Goal: Transaction & Acquisition: Obtain resource

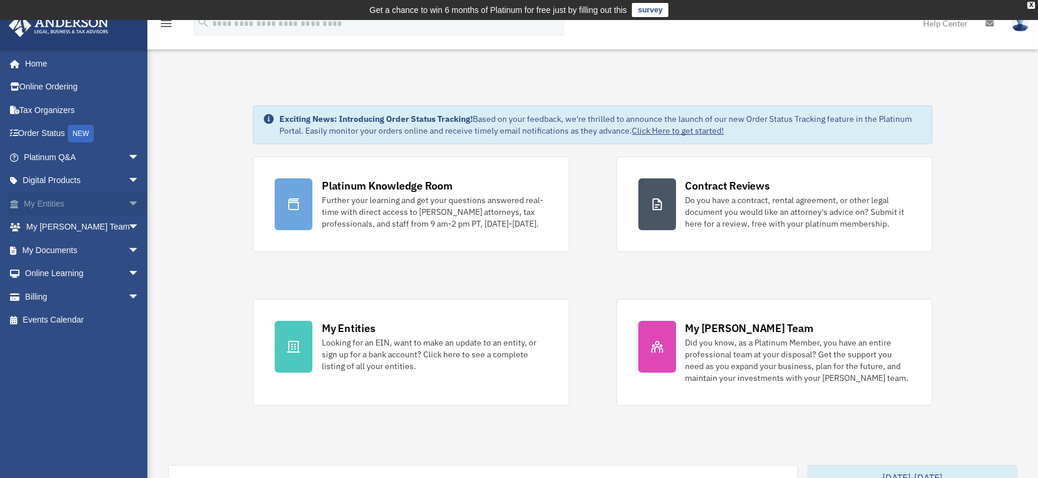
click at [58, 203] on link "My Entities arrow_drop_down" at bounding box center [82, 204] width 149 height 24
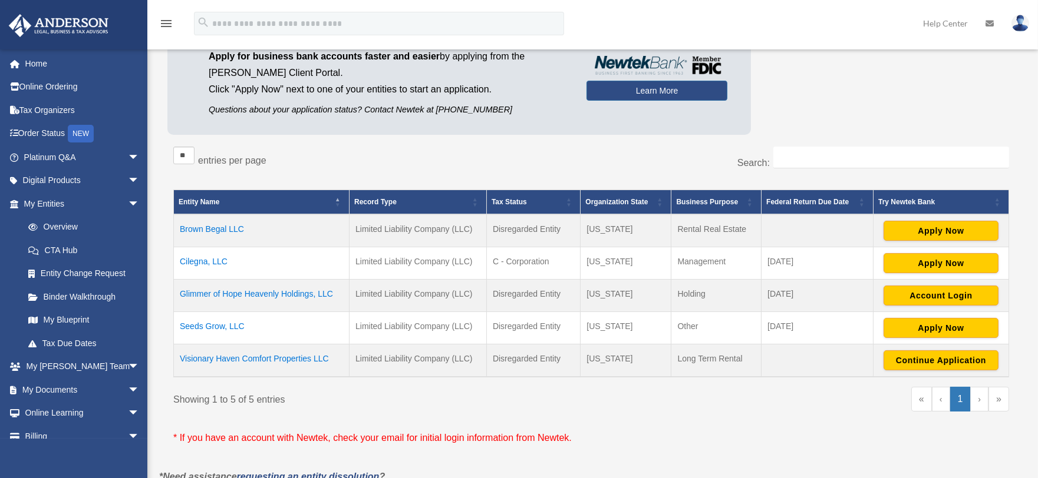
scroll to position [196, 0]
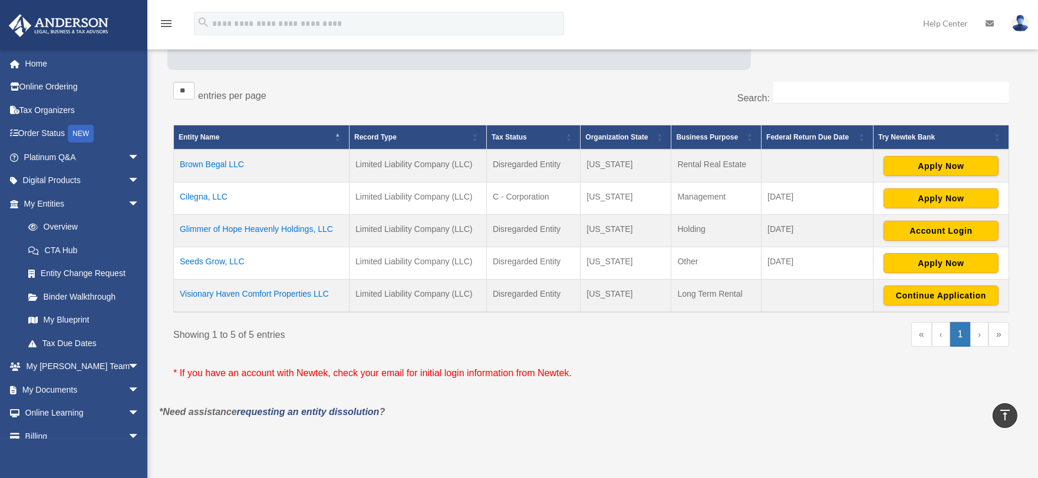
click at [202, 197] on td "Cilegna, LLC" at bounding box center [262, 199] width 176 height 32
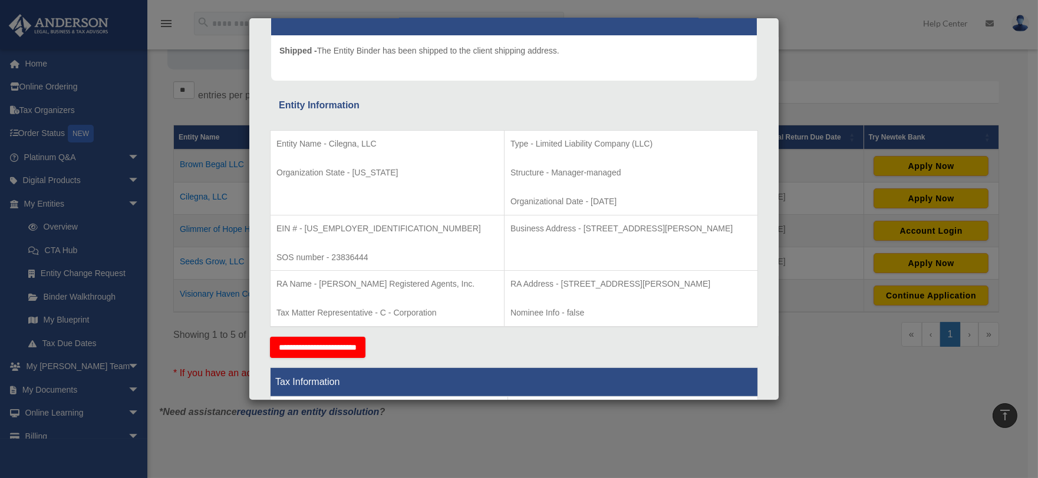
scroll to position [0, 0]
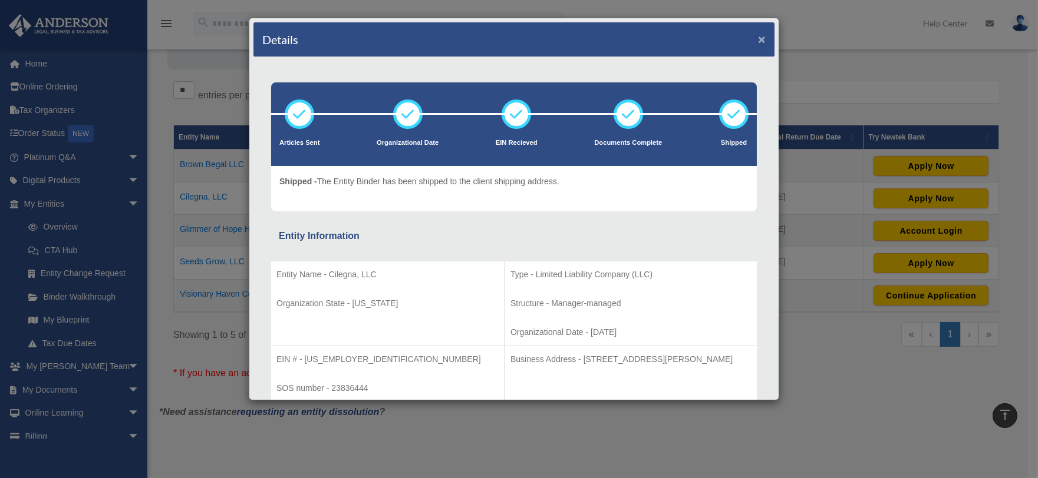
click at [758, 37] on button "×" at bounding box center [762, 39] width 8 height 12
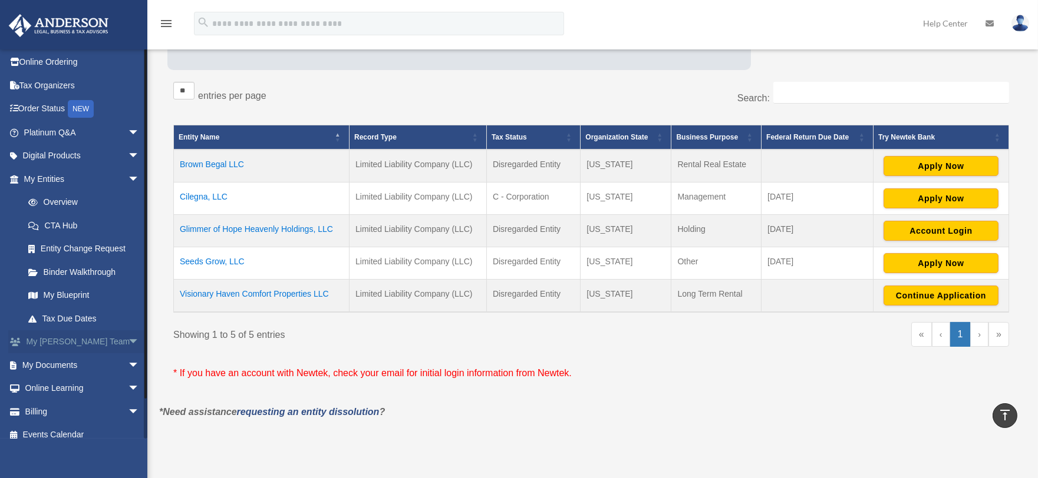
scroll to position [34, 0]
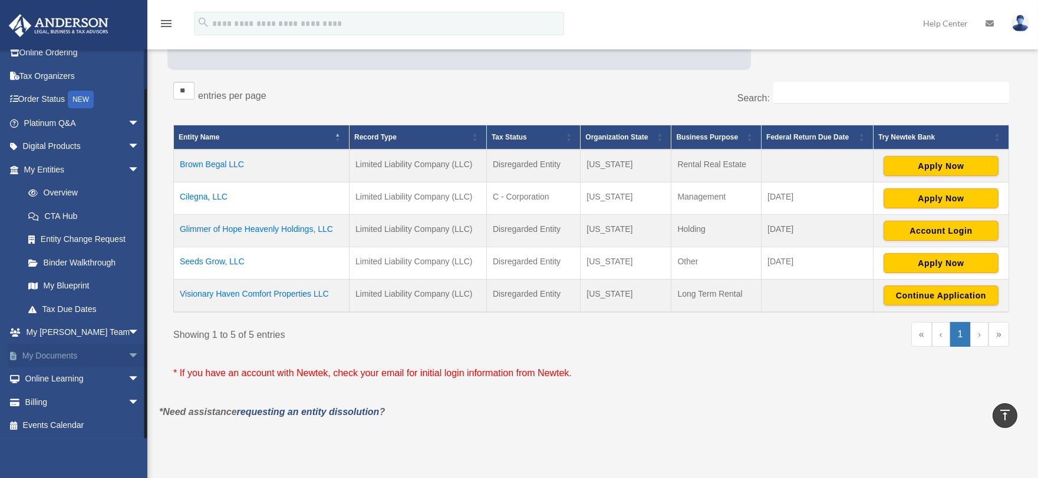
click at [61, 355] on link "My Documents arrow_drop_down" at bounding box center [82, 356] width 149 height 24
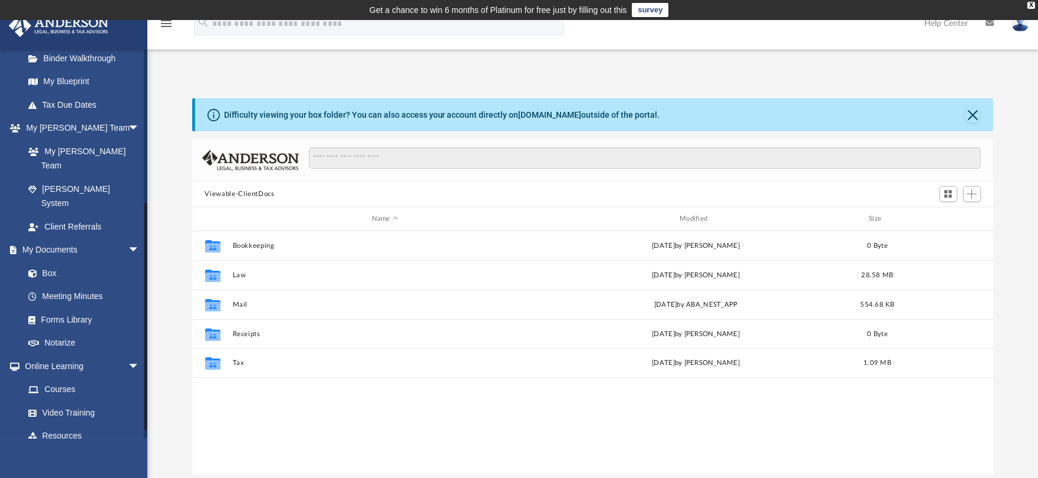
scroll to position [262, 0]
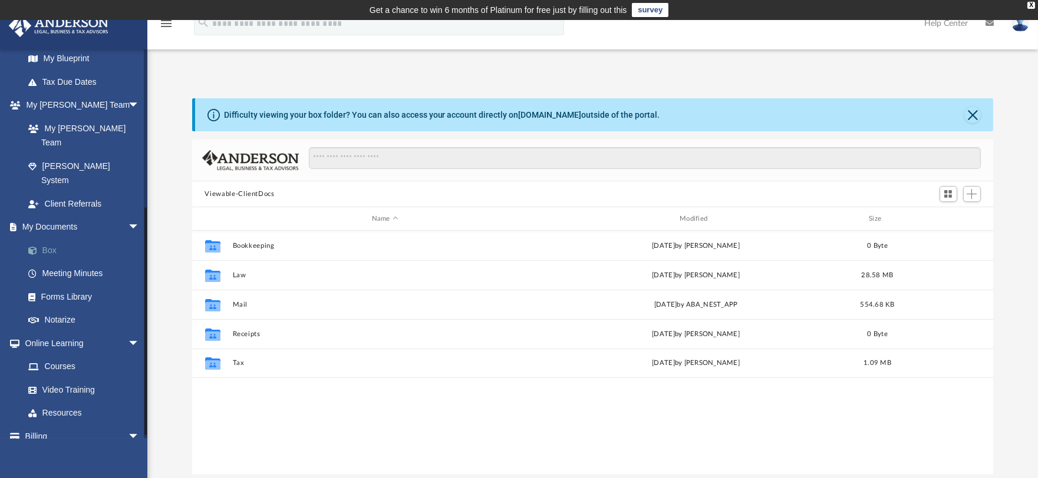
click at [49, 239] on link "Box" at bounding box center [86, 251] width 141 height 24
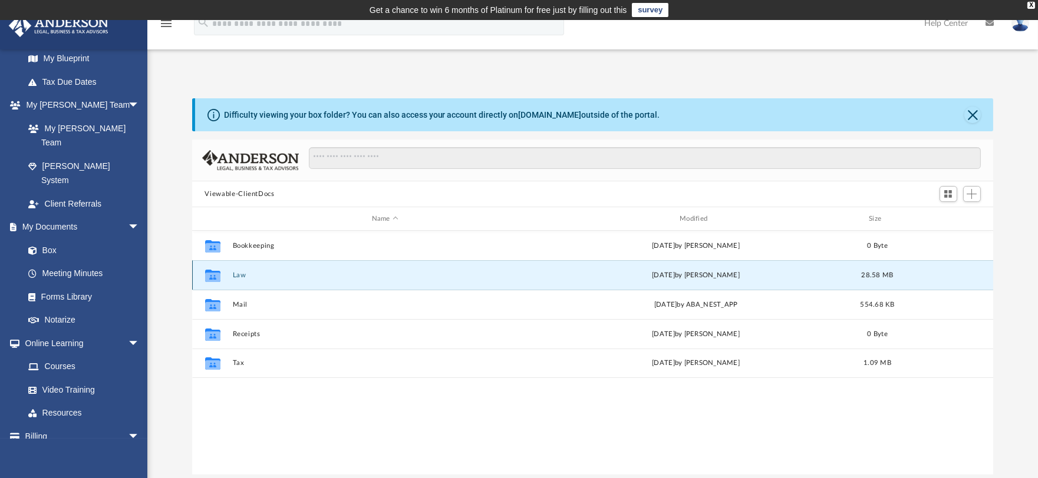
click at [240, 275] on button "Law" at bounding box center [384, 276] width 305 height 8
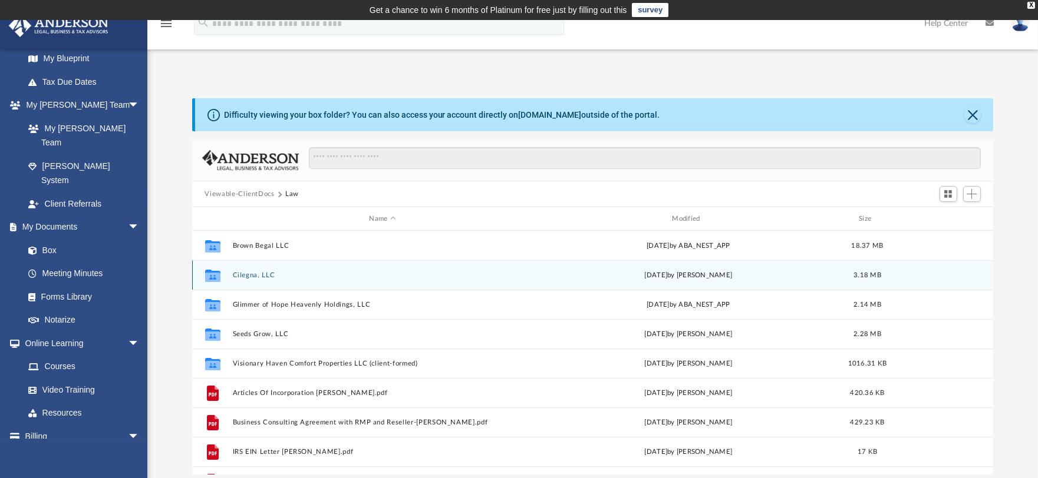
click at [249, 274] on button "Cilegna, LLC" at bounding box center [382, 276] width 300 height 8
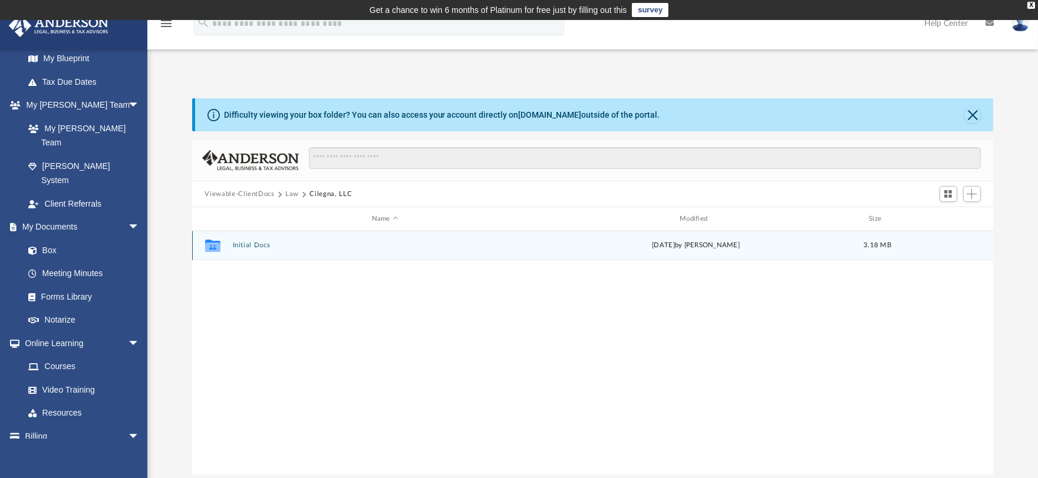
click at [245, 243] on button "Initial Docs" at bounding box center [384, 246] width 305 height 8
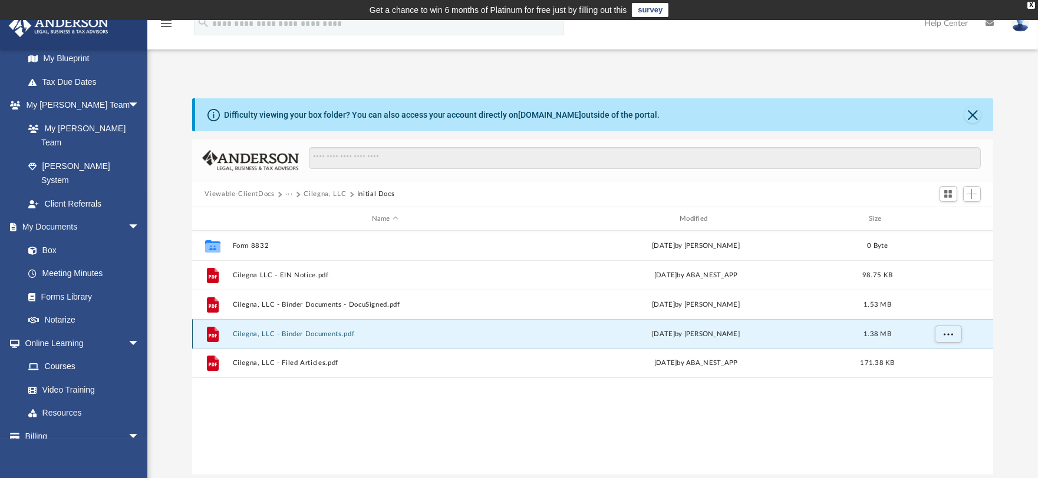
click at [292, 334] on button "Cilegna, LLC - Binder Documents.pdf" at bounding box center [384, 335] width 305 height 8
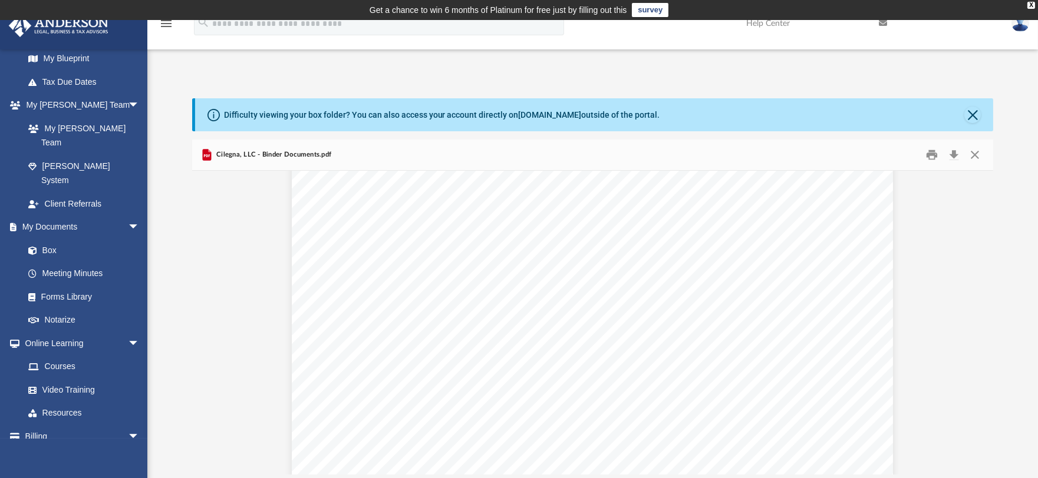
scroll to position [131, 0]
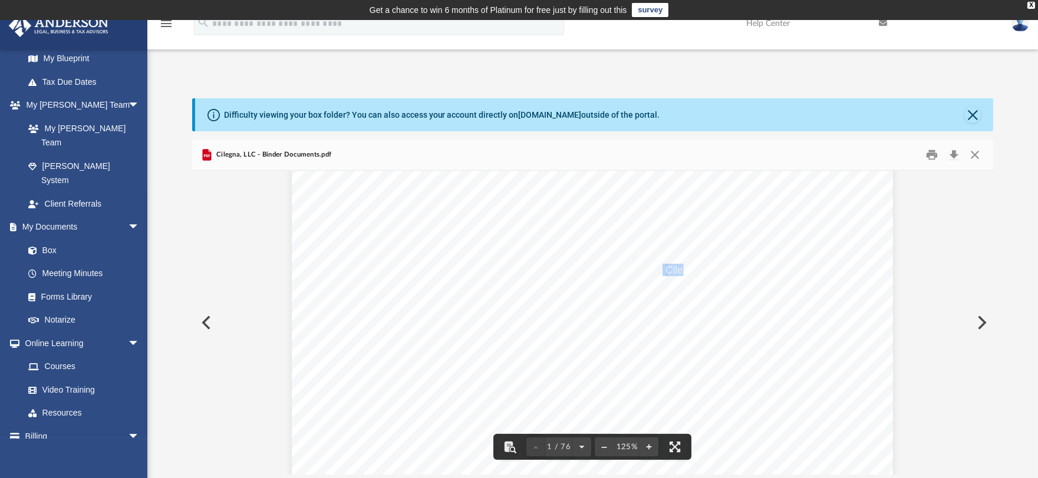
drag, startPoint x: 658, startPoint y: 271, endPoint x: 678, endPoint y: 268, distance: 19.7
click at [292, 49] on span "Enclosed in this portfolio, you will find your operating agreement for Cilegna,…" at bounding box center [292, 49] width 0 height 0
click at [668, 268] on span "Cilegna, LLC" at bounding box center [695, 270] width 60 height 11
drag, startPoint x: 658, startPoint y: 269, endPoint x: 717, endPoint y: 269, distance: 58.9
click at [292, 49] on span "Enclosed in this portfolio, you will find your operating agreement for Cilegna,…" at bounding box center [292, 49] width 0 height 0
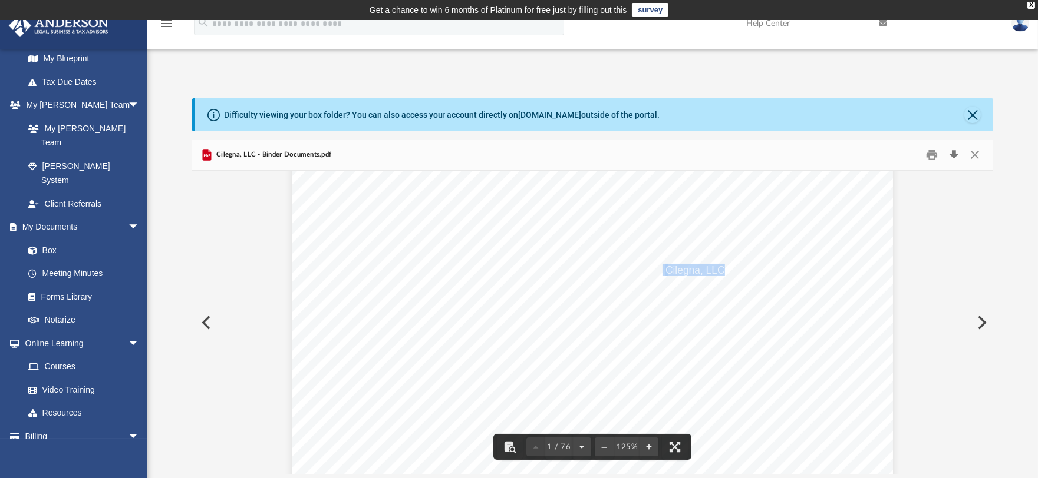
click at [953, 155] on button "Download" at bounding box center [953, 155] width 21 height 18
click at [204, 331] on button "Preview" at bounding box center [205, 322] width 26 height 33
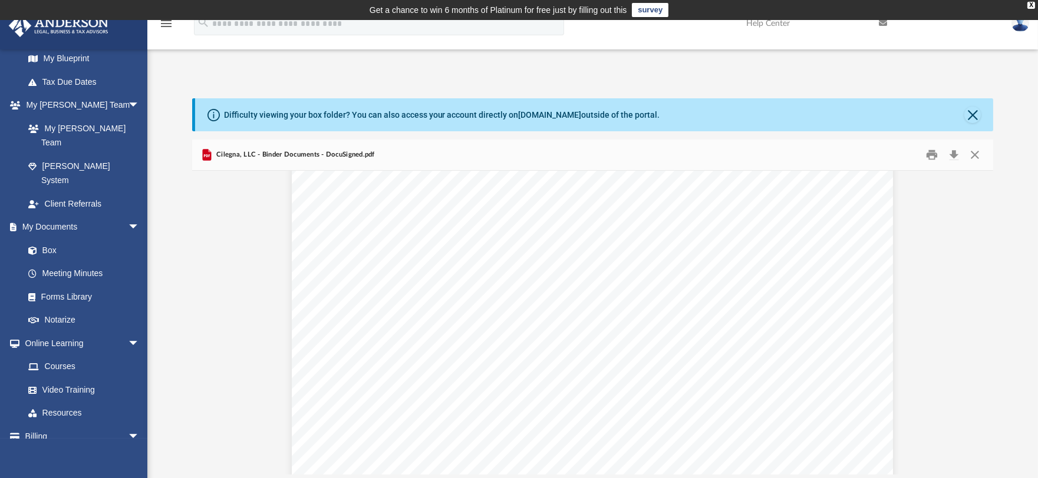
scroll to position [1244, 0]
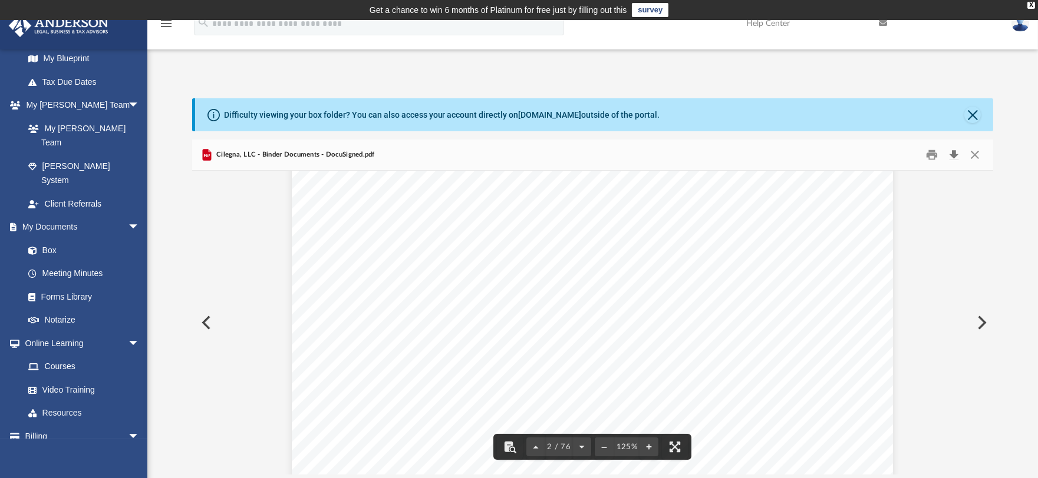
click at [952, 157] on button "Download" at bounding box center [953, 155] width 21 height 18
click at [210, 324] on button "Preview" at bounding box center [205, 322] width 26 height 33
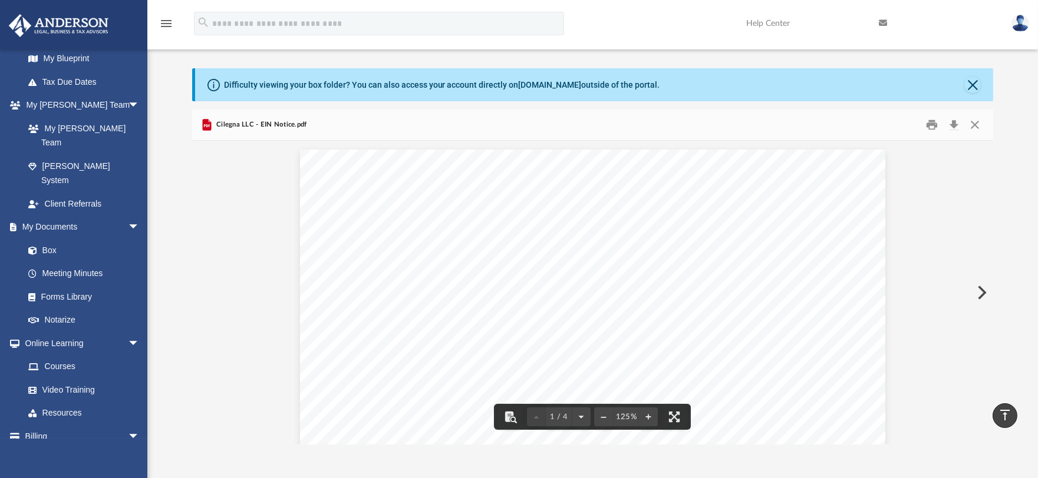
scroll to position [0, 0]
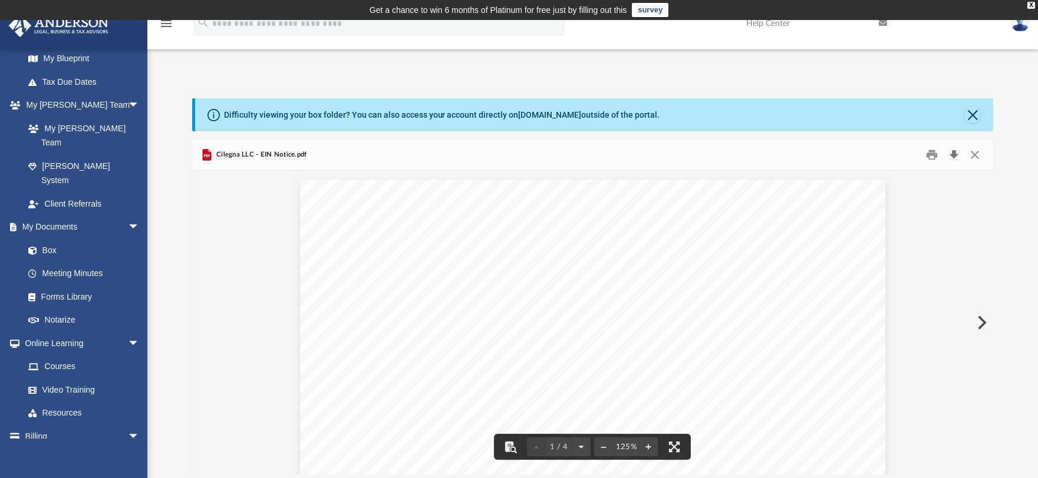
click at [955, 158] on button "Download" at bounding box center [953, 155] width 21 height 18
click at [981, 319] on button "Preview" at bounding box center [980, 322] width 26 height 33
click at [955, 156] on button "Download" at bounding box center [953, 155] width 21 height 18
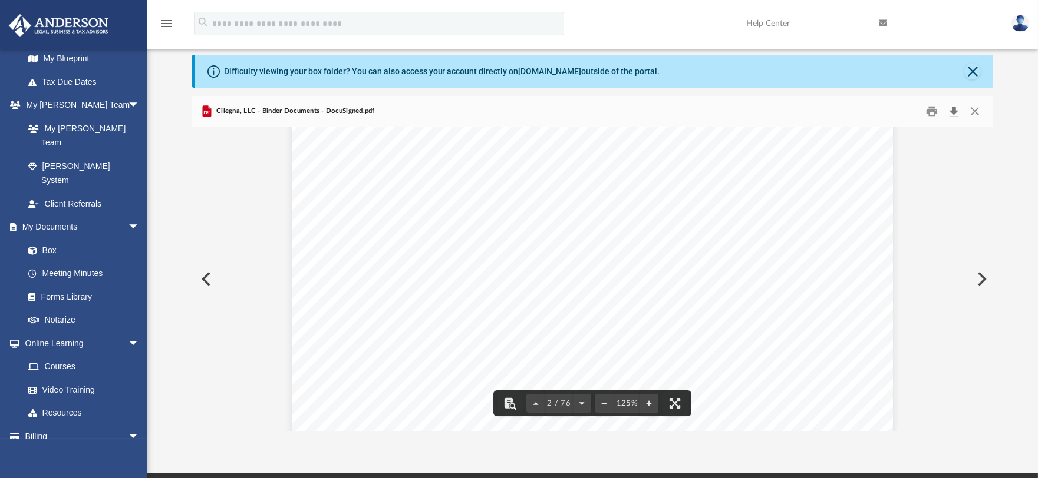
scroll to position [71, 0]
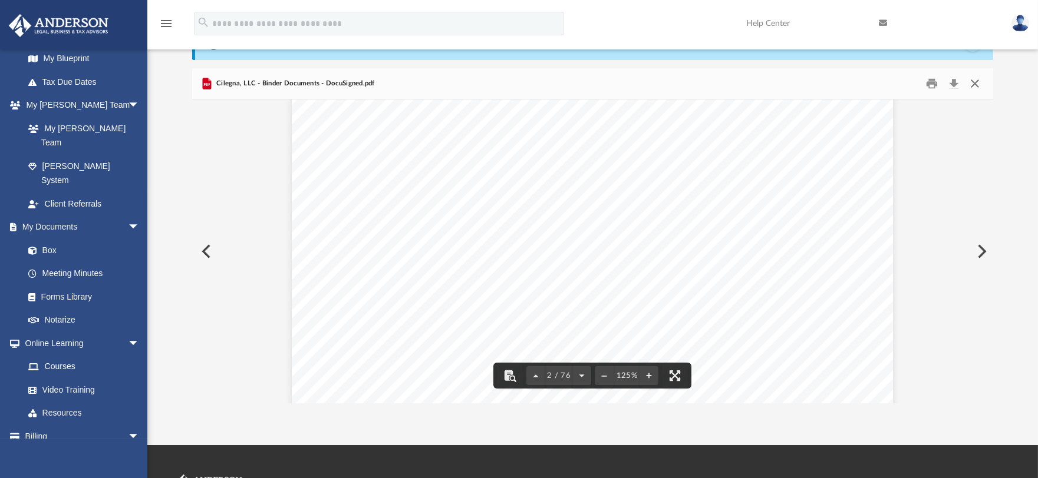
click at [973, 85] on button "Close" at bounding box center [974, 84] width 21 height 18
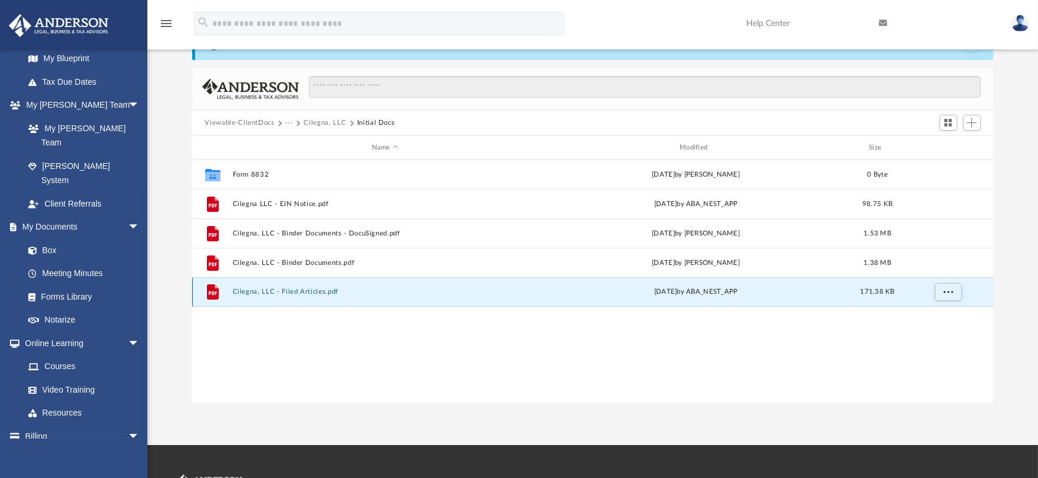
click at [309, 293] on button "Cilegna, LLC - Filed Articles.pdf" at bounding box center [384, 292] width 305 height 8
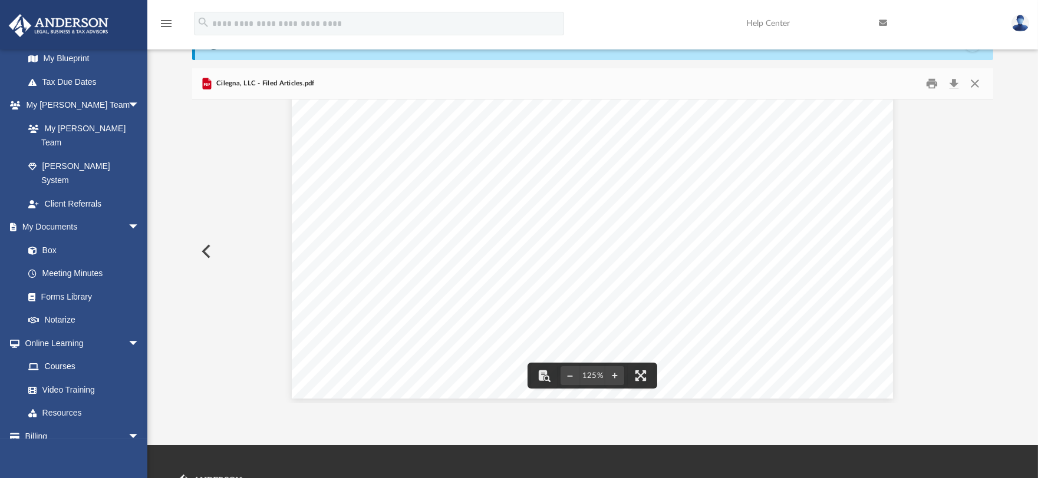
scroll to position [491, 0]
click at [952, 87] on button "Download" at bounding box center [953, 84] width 21 height 18
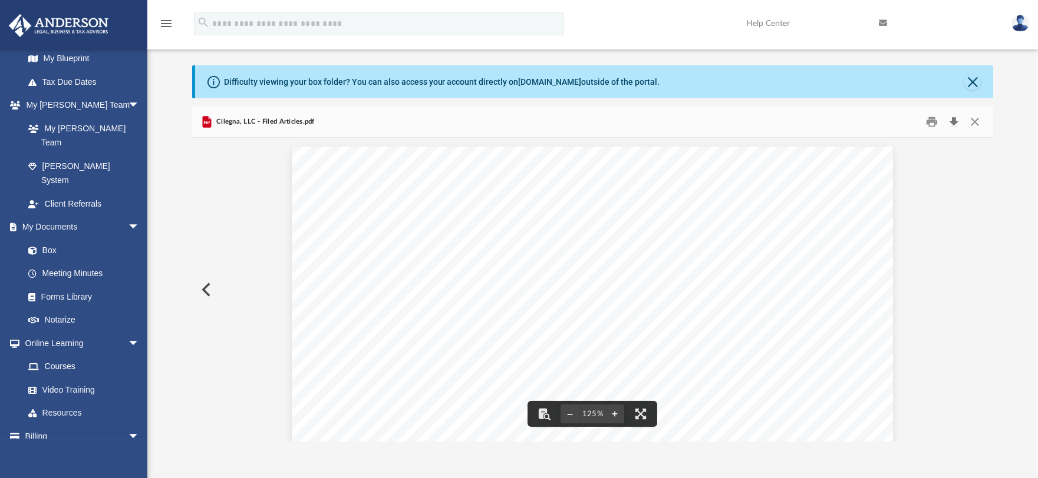
scroll to position [0, 0]
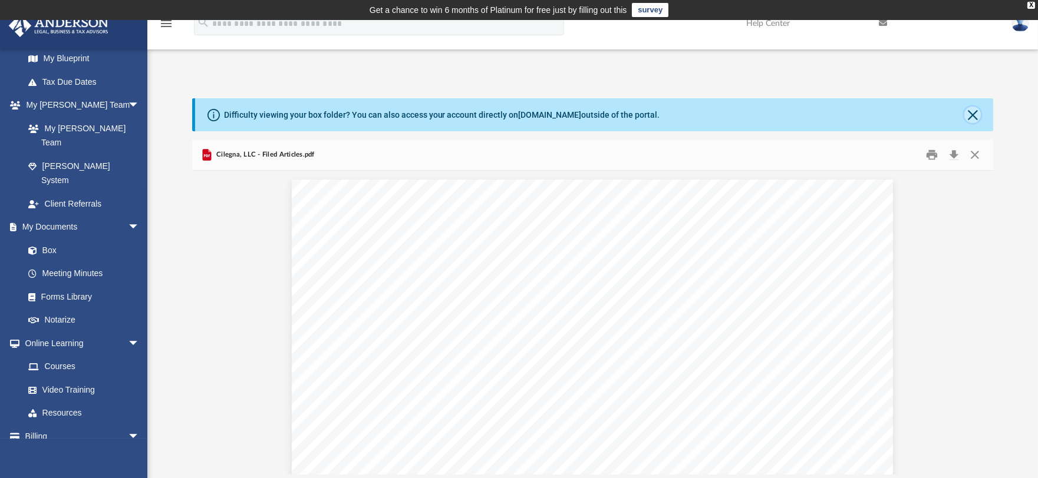
click at [967, 115] on button "Close" at bounding box center [972, 115] width 16 height 16
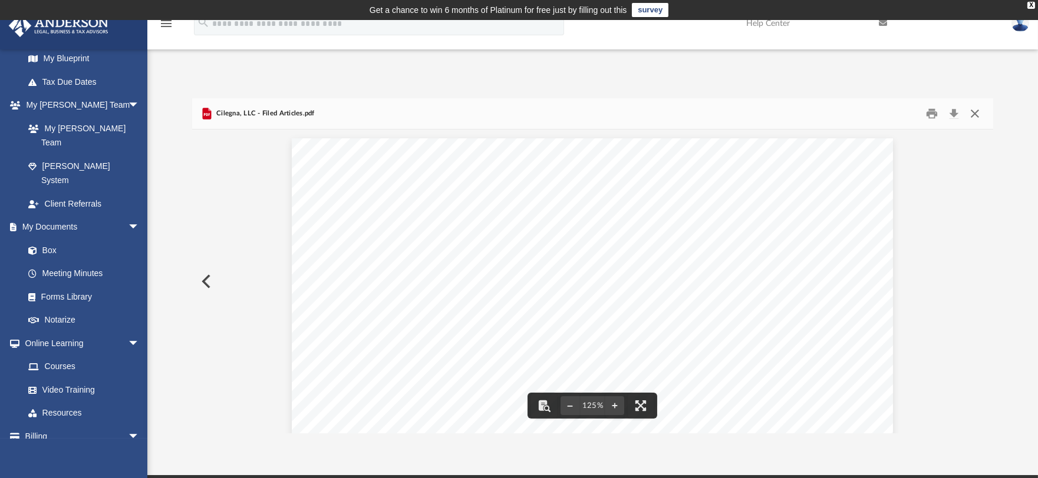
click at [976, 115] on button "Close" at bounding box center [974, 114] width 21 height 18
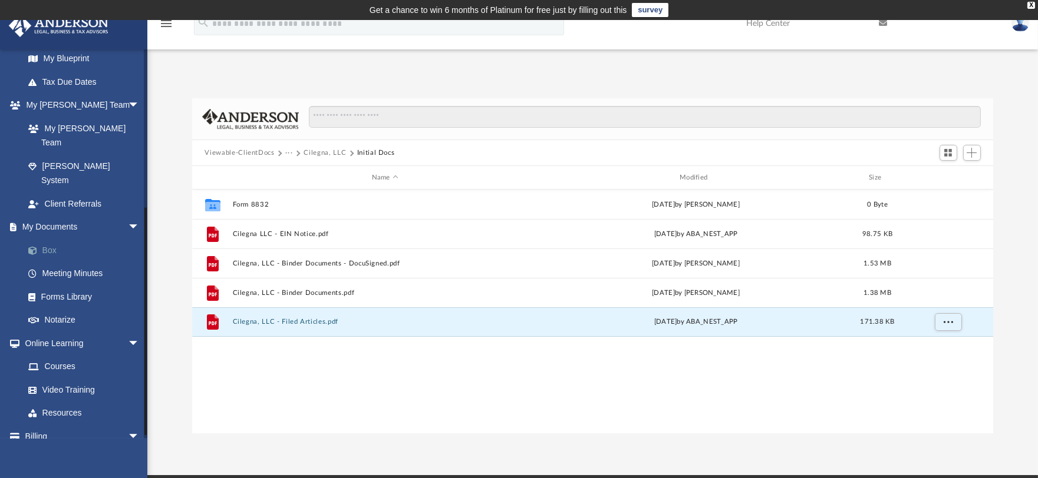
click at [50, 239] on link "Box" at bounding box center [86, 251] width 141 height 24
click at [51, 239] on link "Box" at bounding box center [86, 251] width 141 height 24
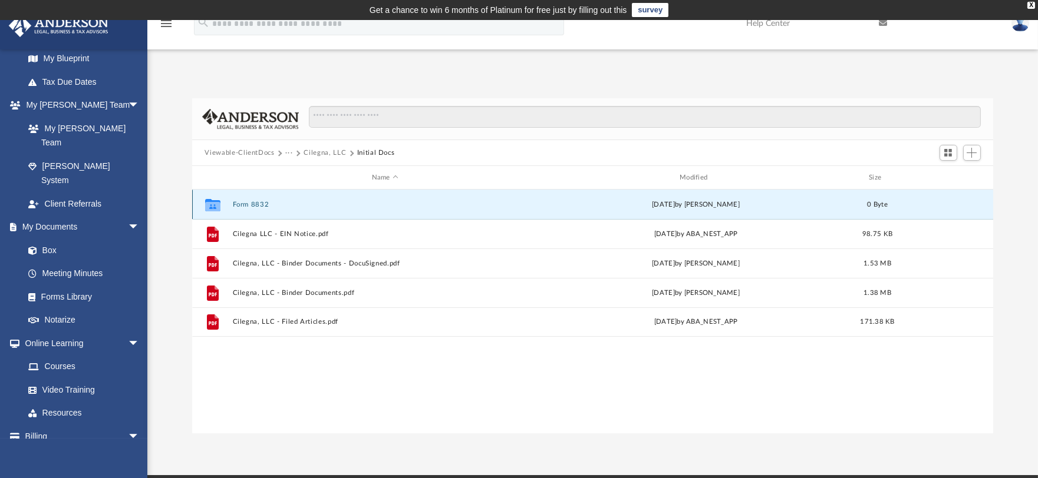
click at [255, 206] on button "Form 8832" at bounding box center [384, 205] width 305 height 8
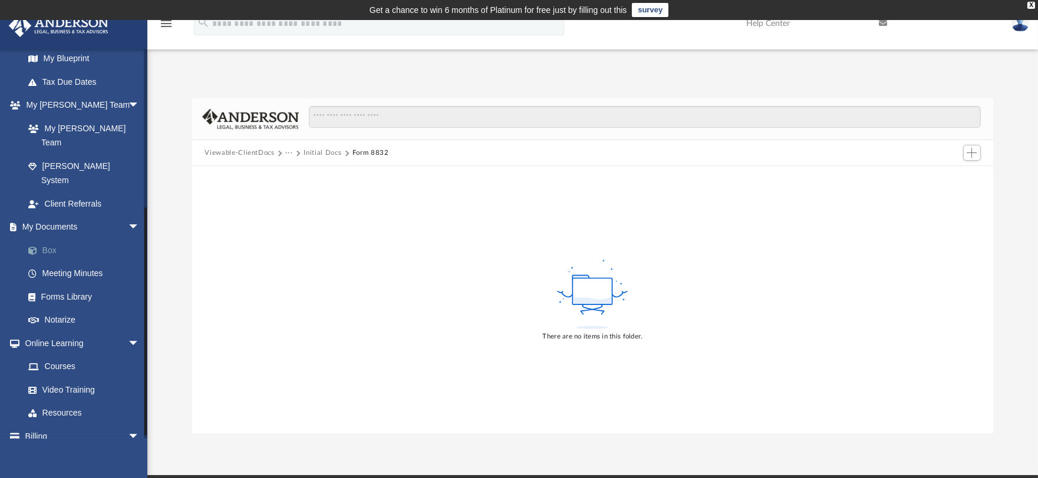
click at [52, 239] on link "Box" at bounding box center [86, 251] width 141 height 24
click at [48, 239] on link "Box" at bounding box center [86, 251] width 141 height 24
click at [61, 216] on link "My Documents arrow_drop_down" at bounding box center [82, 228] width 149 height 24
